Goal: Task Accomplishment & Management: Use online tool/utility

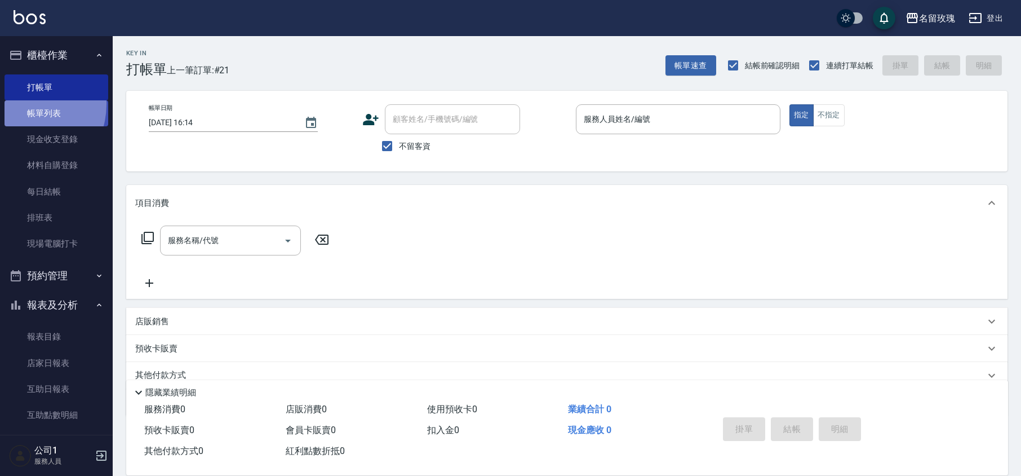
click at [21, 104] on link "帳單列表" at bounding box center [57, 113] width 104 height 26
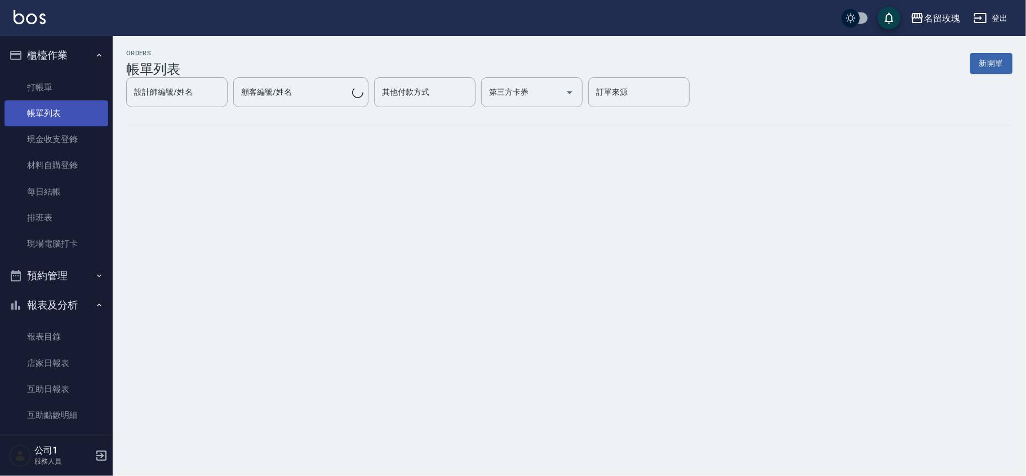
click at [39, 111] on link "帳單列表" at bounding box center [57, 113] width 104 height 26
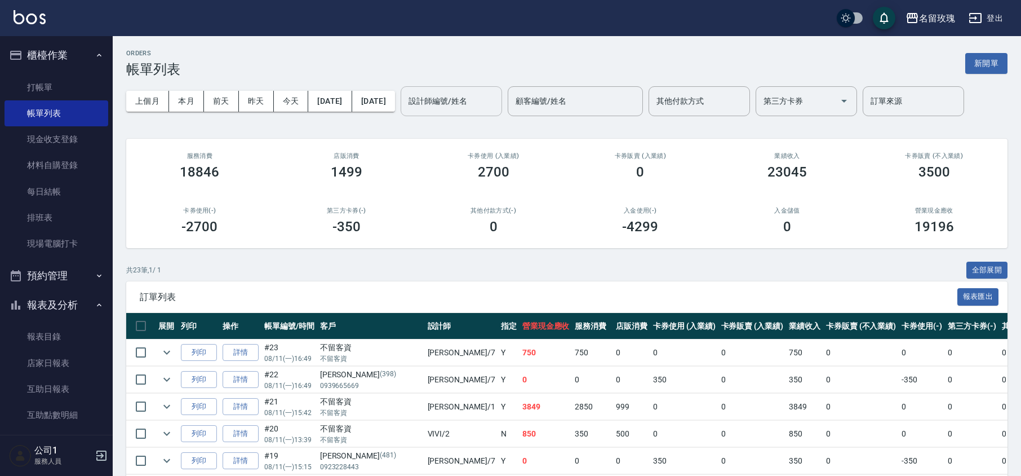
click at [456, 112] on div "設計師編號/姓名" at bounding box center [451, 101] width 101 height 30
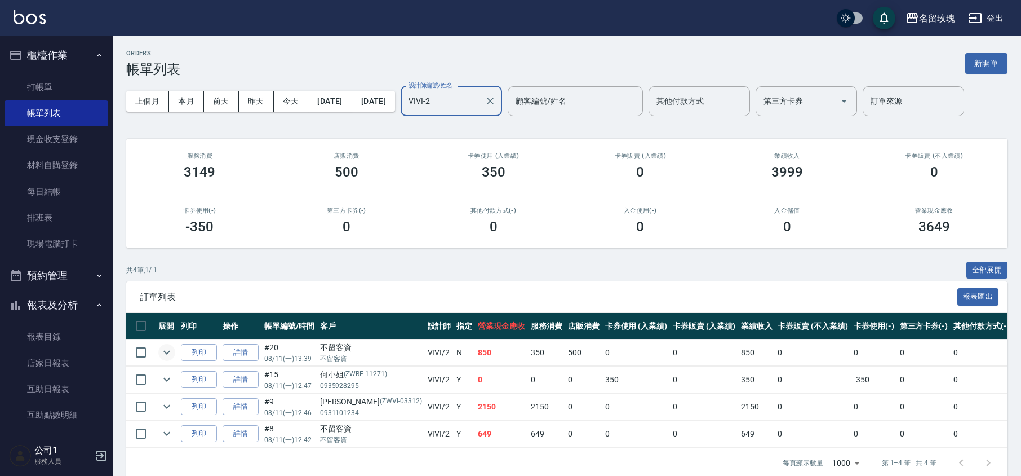
type input "VIVI-2"
click at [167, 352] on icon "expand row" at bounding box center [167, 353] width 14 height 14
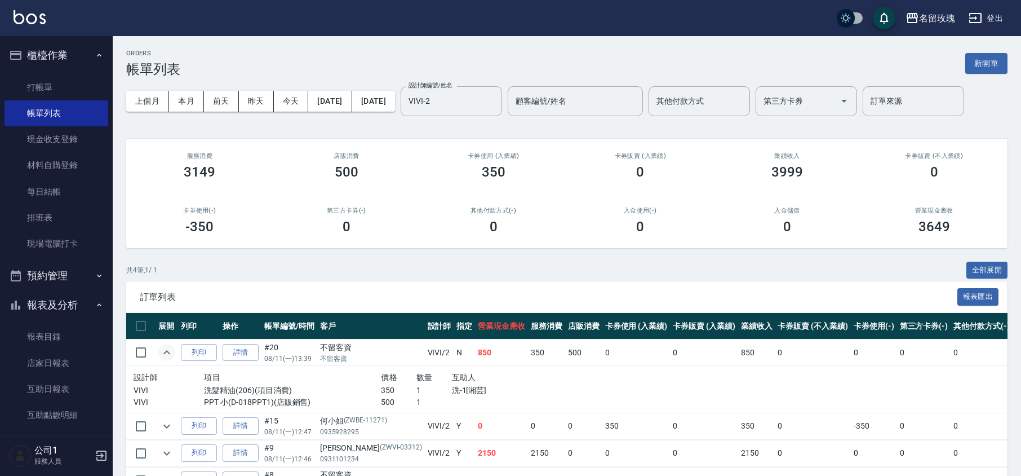
click at [167, 351] on icon "expand row" at bounding box center [166, 352] width 7 height 4
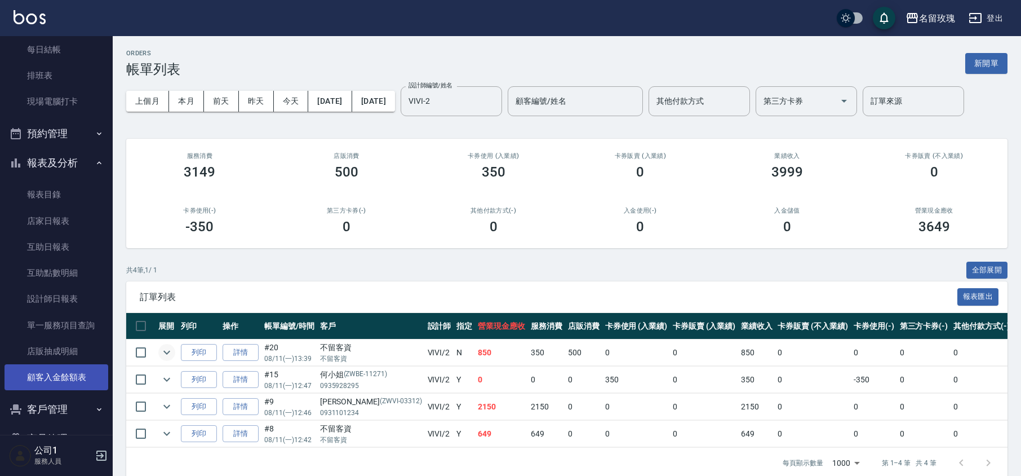
scroll to position [150, 0]
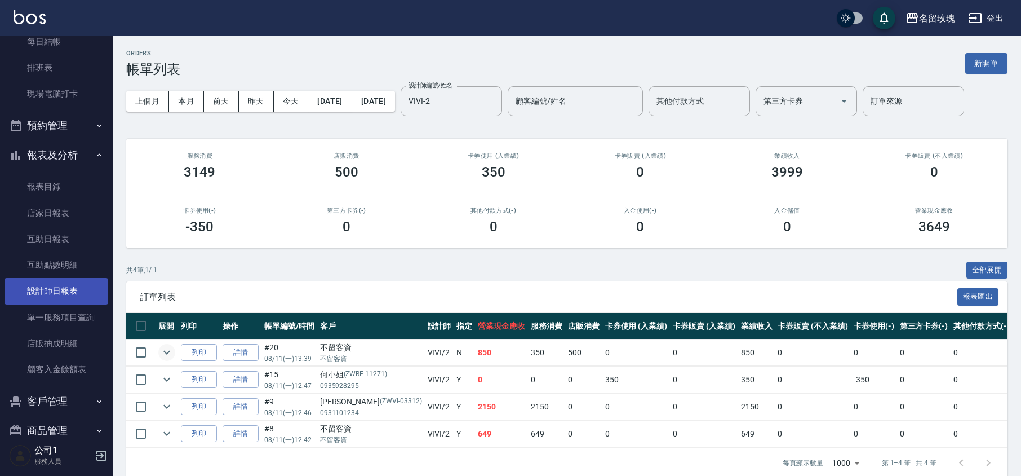
click at [63, 289] on link "設計師日報表" at bounding box center [57, 291] width 104 height 26
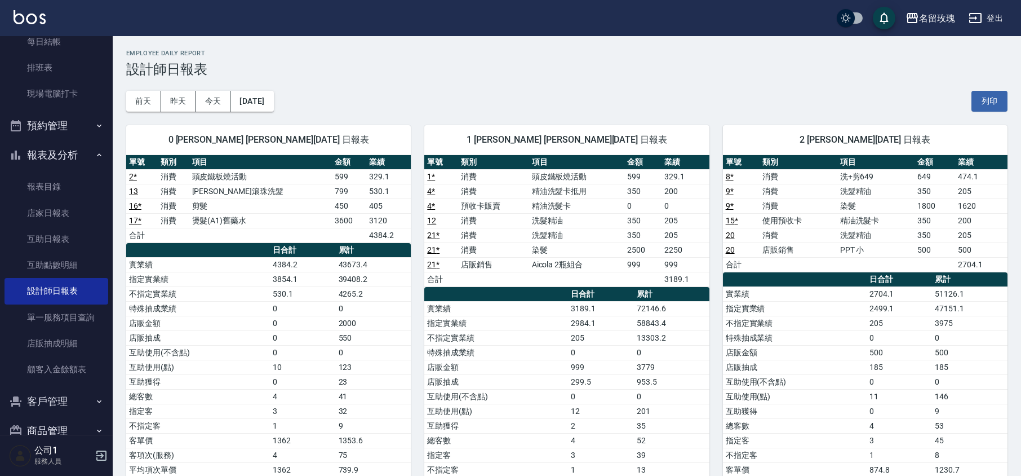
click at [38, 147] on button "報表及分析" at bounding box center [57, 154] width 104 height 29
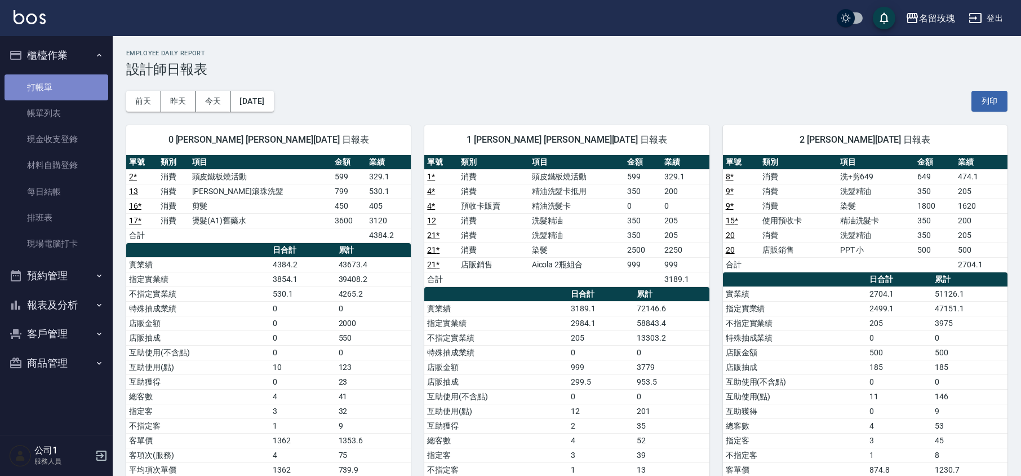
click at [24, 88] on link "打帳單" at bounding box center [57, 87] width 104 height 26
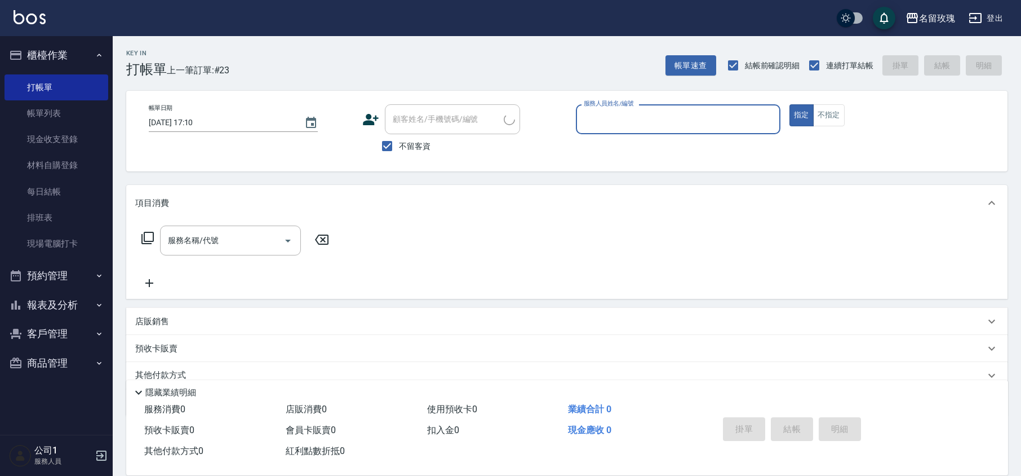
click at [369, 60] on div "Key In 打帳單 上一筆訂單:#23 帳單速查 結帳前確認明細 連續打單結帳 掛單 結帳 明細" at bounding box center [560, 56] width 895 height 41
